Goal: Information Seeking & Learning: Learn about a topic

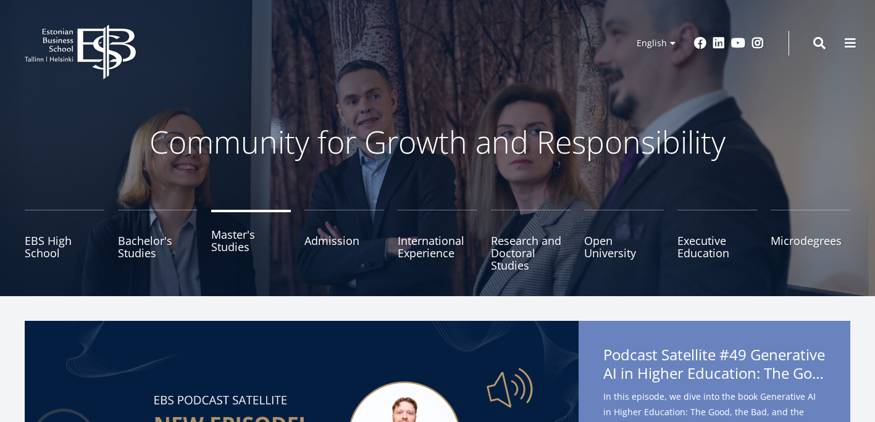
click at [243, 244] on link "Master's Studies" at bounding box center [251, 241] width 80 height 62
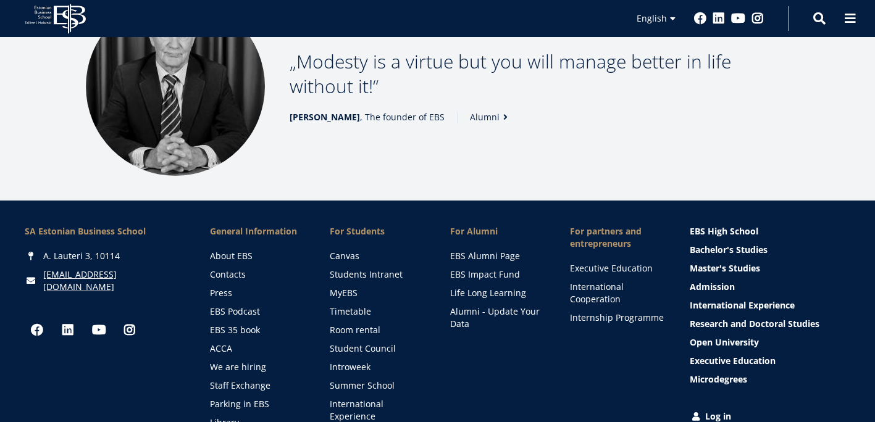
scroll to position [1605, 0]
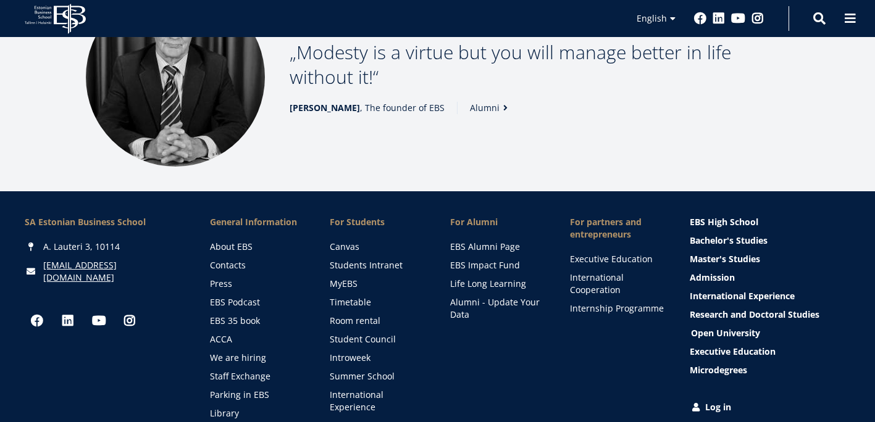
click at [716, 327] on link "Open University" at bounding box center [771, 333] width 161 height 12
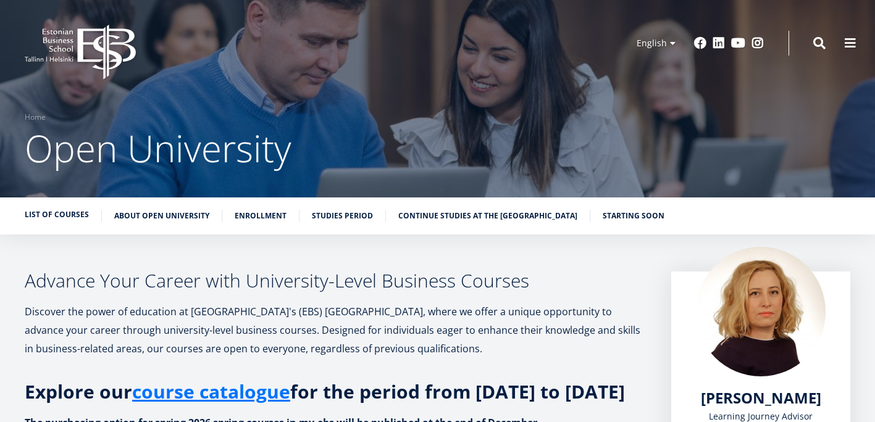
click at [48, 217] on link "List of Courses" at bounding box center [57, 215] width 64 height 12
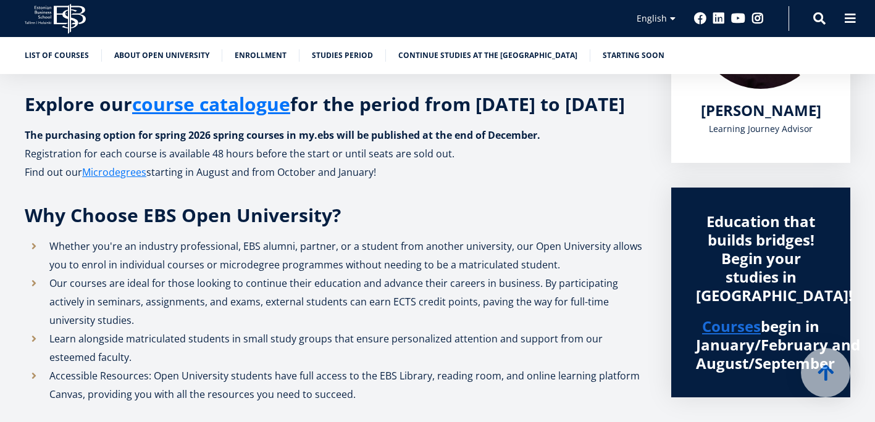
click at [62, 25] on icon "EBS Logo Created with Sketch." at bounding box center [55, 19] width 61 height 30
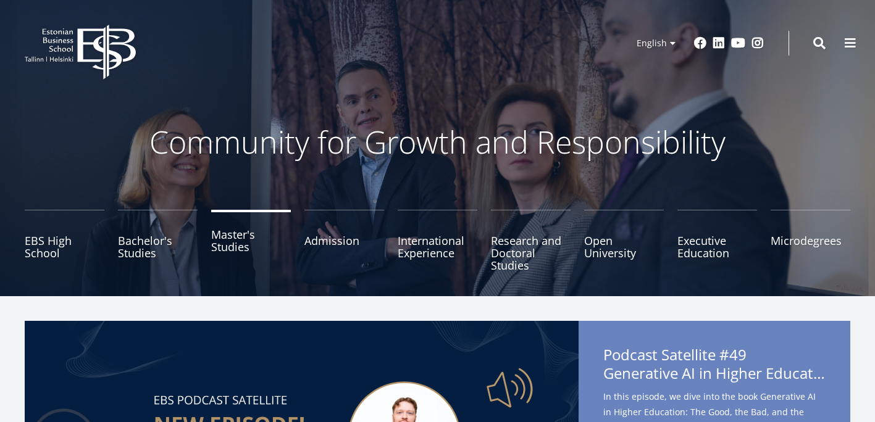
click at [225, 251] on link "Master's Studies" at bounding box center [251, 241] width 80 height 62
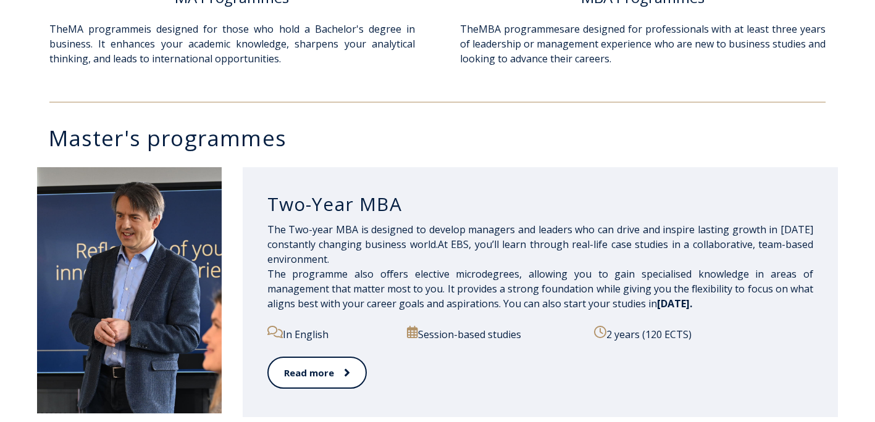
scroll to position [519, 0]
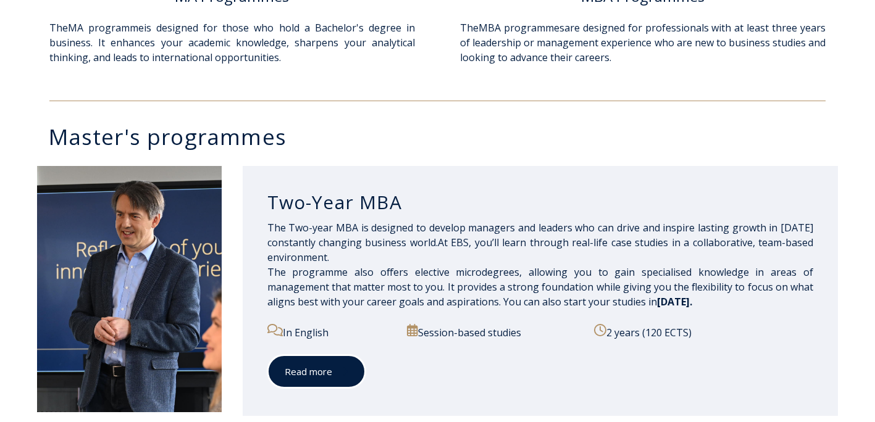
click at [311, 374] on link "Read more" at bounding box center [316, 372] width 98 height 34
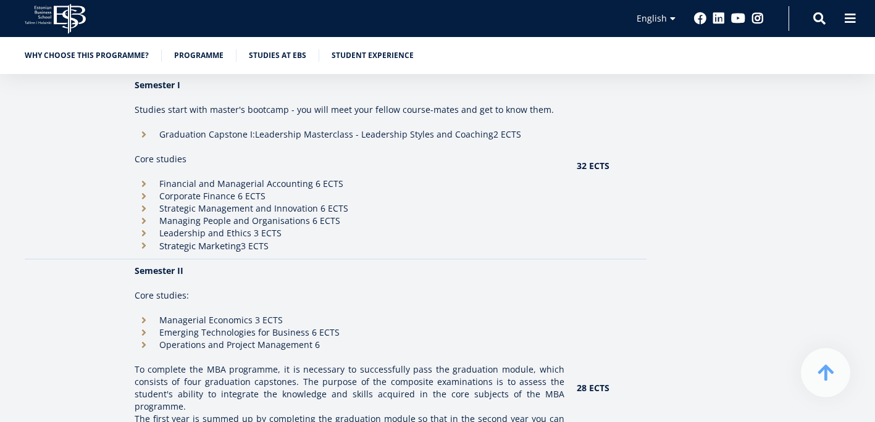
scroll to position [1087, 0]
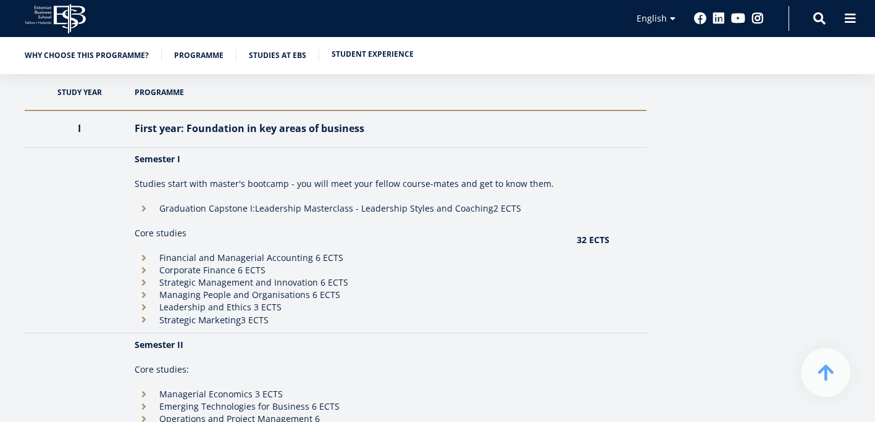
click at [374, 51] on link "Student experience" at bounding box center [373, 54] width 82 height 12
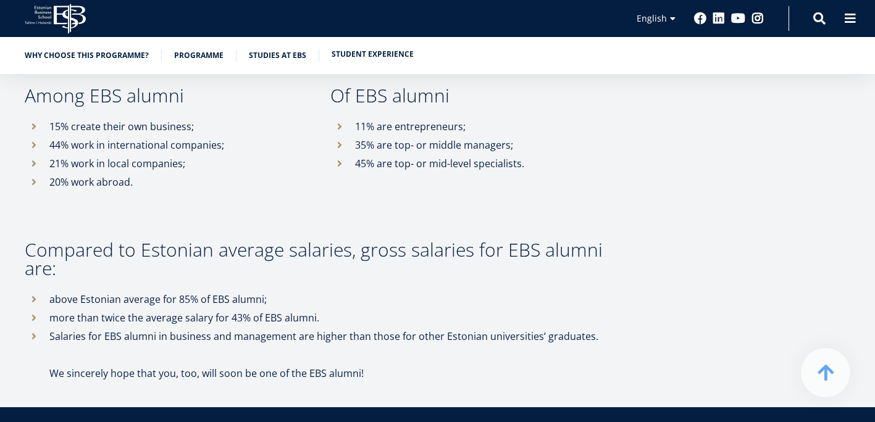
scroll to position [6275, 0]
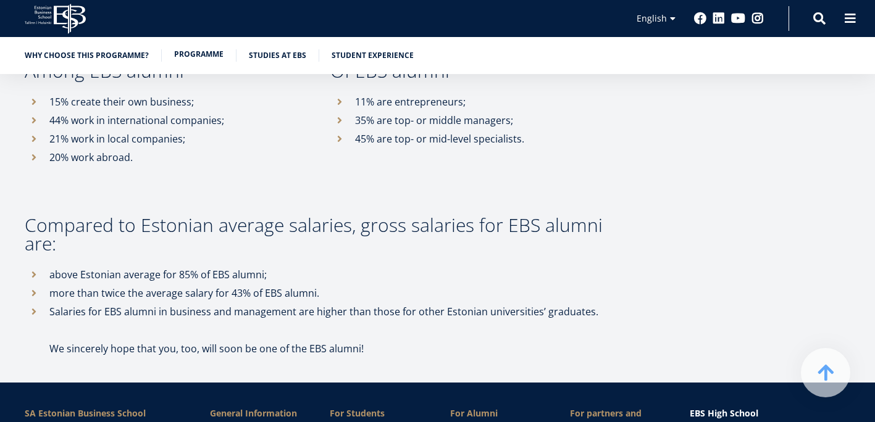
click at [208, 54] on link "Programme" at bounding box center [198, 54] width 49 height 12
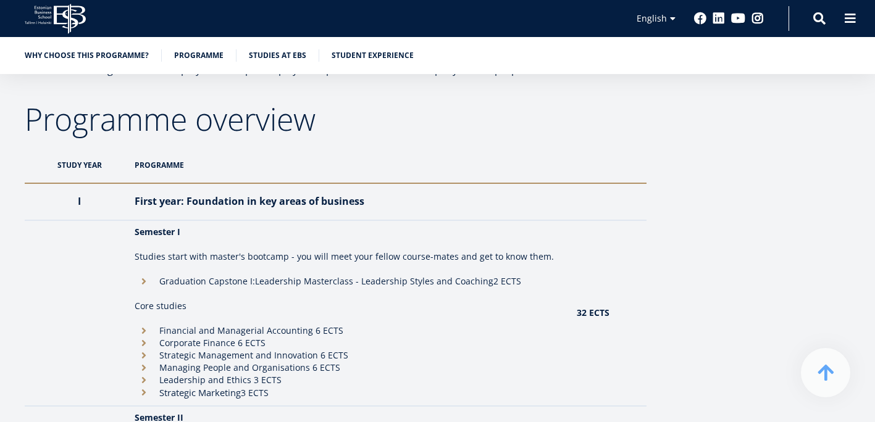
scroll to position [1007, 0]
